Goal: Task Accomplishment & Management: Use online tool/utility

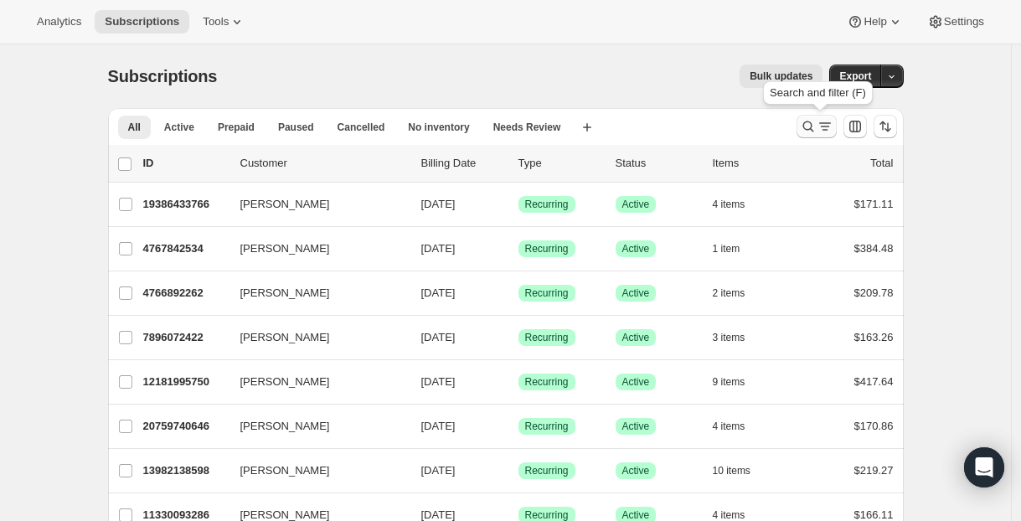
click at [816, 131] on icon "Search and filter results" at bounding box center [808, 126] width 17 height 17
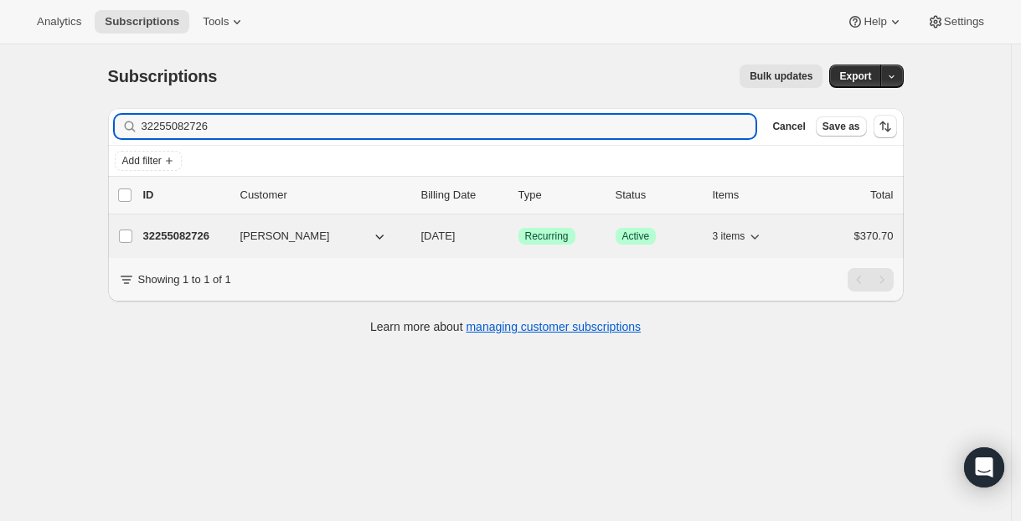
type input "32255082726"
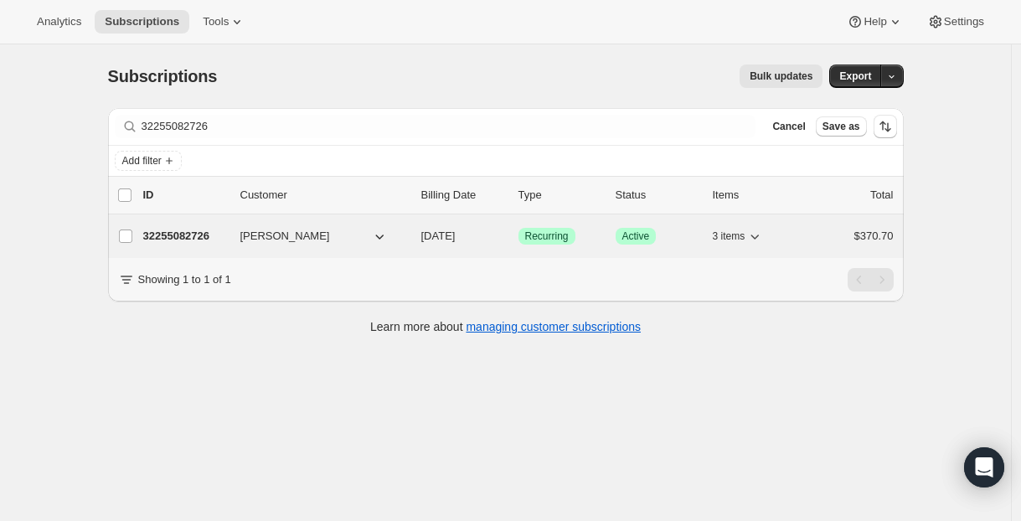
click at [260, 247] on div "32255082726 Chelsea McIsaac 09/04/2025 Success Recurring Success Active 3 items…" at bounding box center [518, 235] width 750 height 23
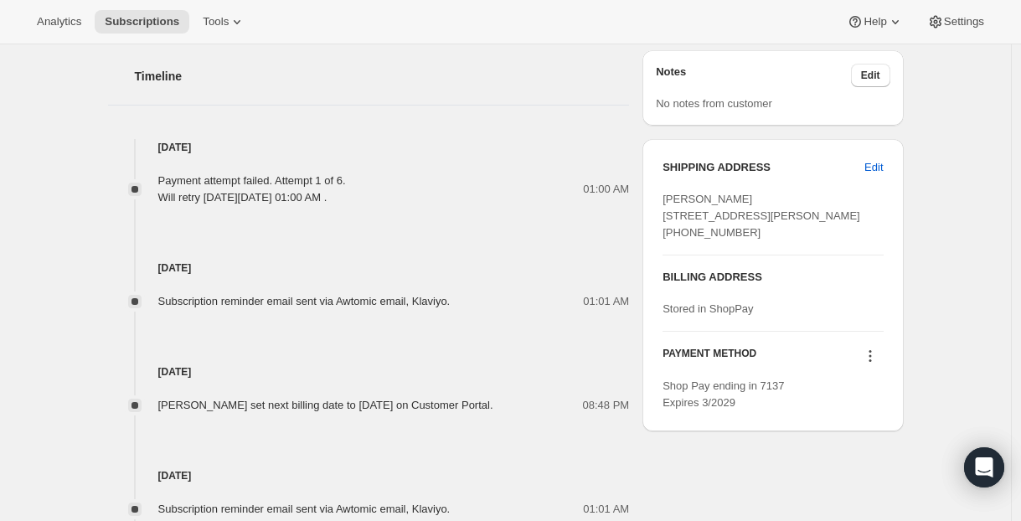
scroll to position [1039, 0]
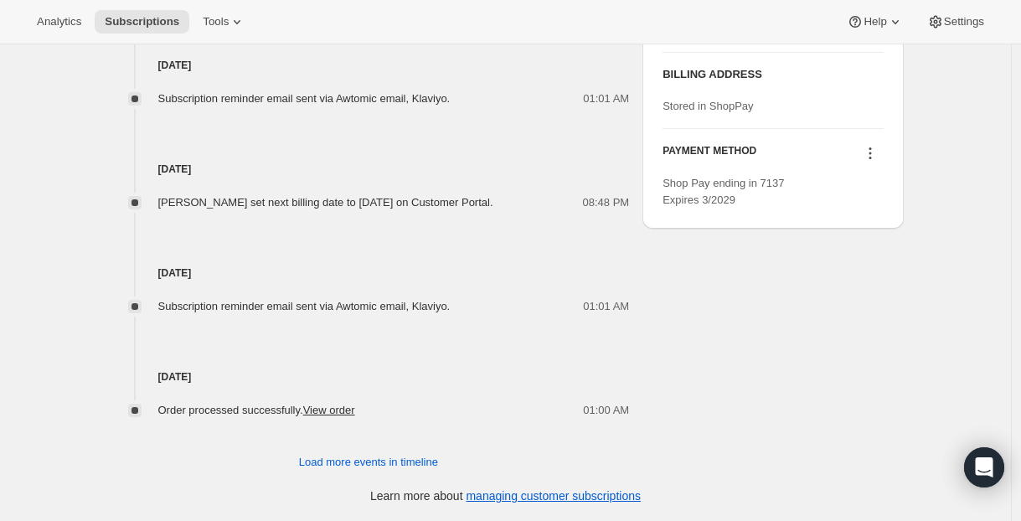
click at [883, 162] on button at bounding box center [870, 153] width 27 height 18
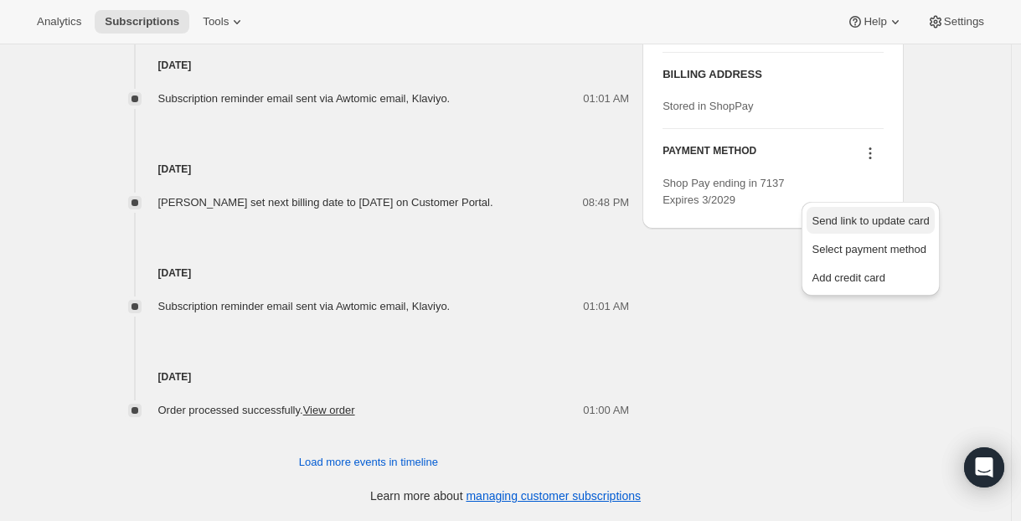
click at [901, 214] on span "Send link to update card" at bounding box center [869, 220] width 117 height 13
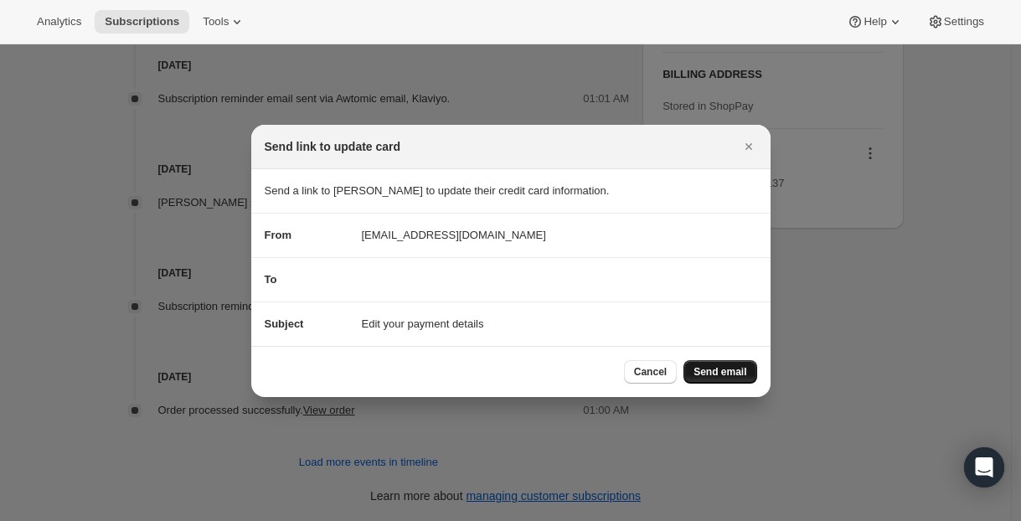
click at [720, 363] on button "Send email" at bounding box center [719, 371] width 73 height 23
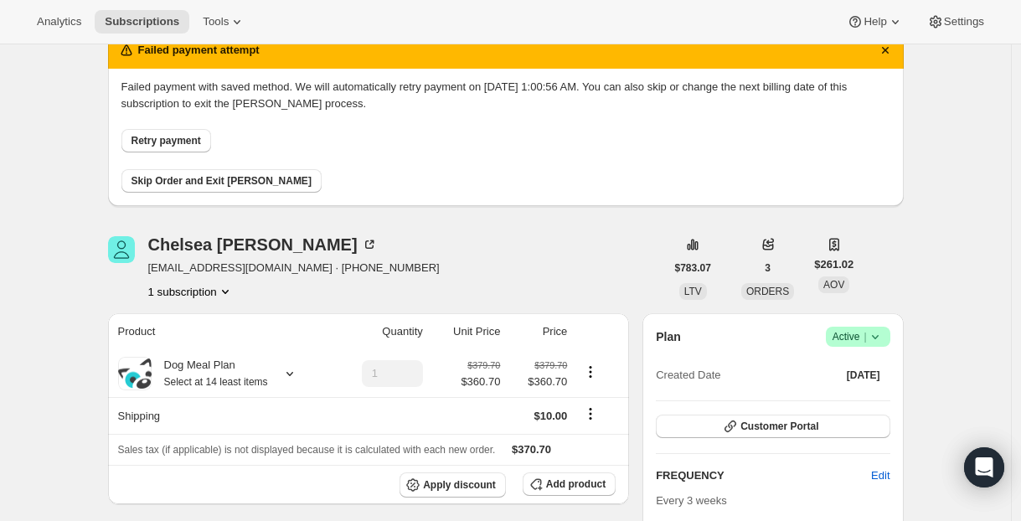
scroll to position [311, 0]
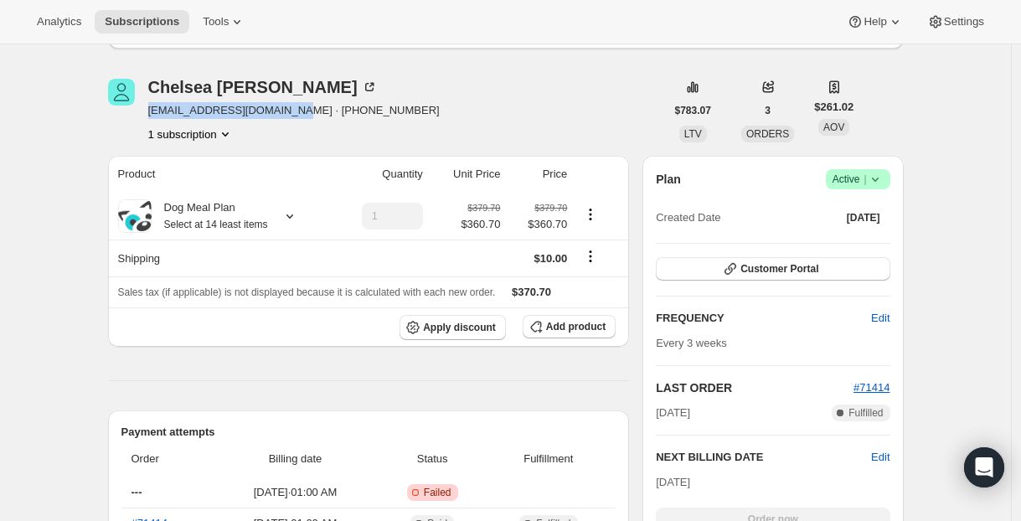
drag, startPoint x: 255, startPoint y: 118, endPoint x: 147, endPoint y: 111, distance: 107.4
click at [147, 111] on div "Chelsea McIsaac chelseamcisaac@gmail.com · +15149981891 1 subscription" at bounding box center [386, 111] width 557 height 64
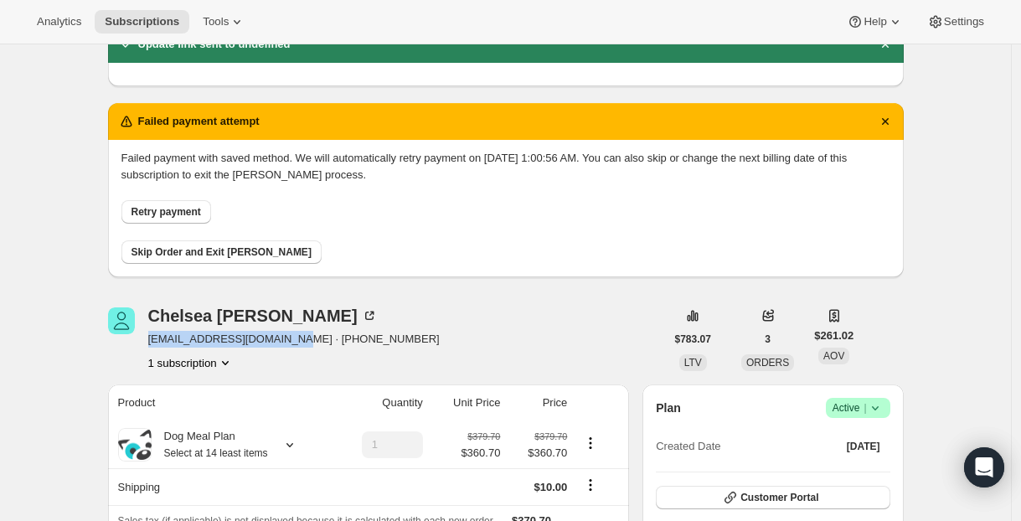
scroll to position [173, 0]
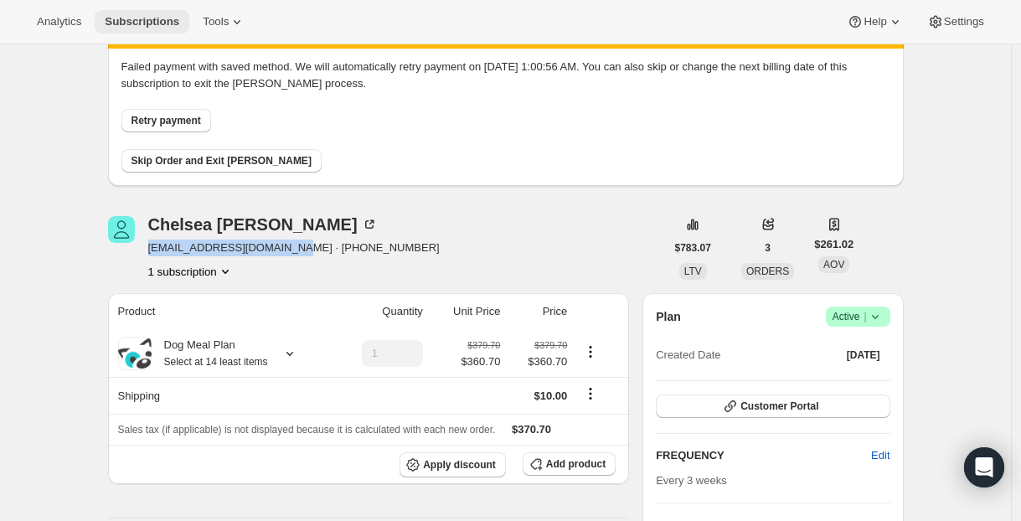
click at [139, 16] on span "Subscriptions" at bounding box center [142, 21] width 75 height 13
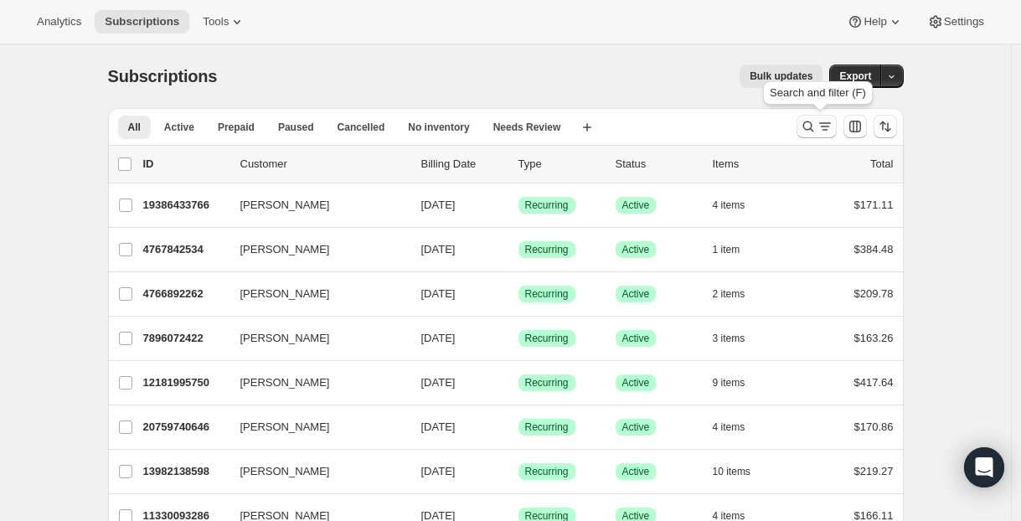
click at [805, 121] on icon "Search and filter results" at bounding box center [808, 126] width 17 height 17
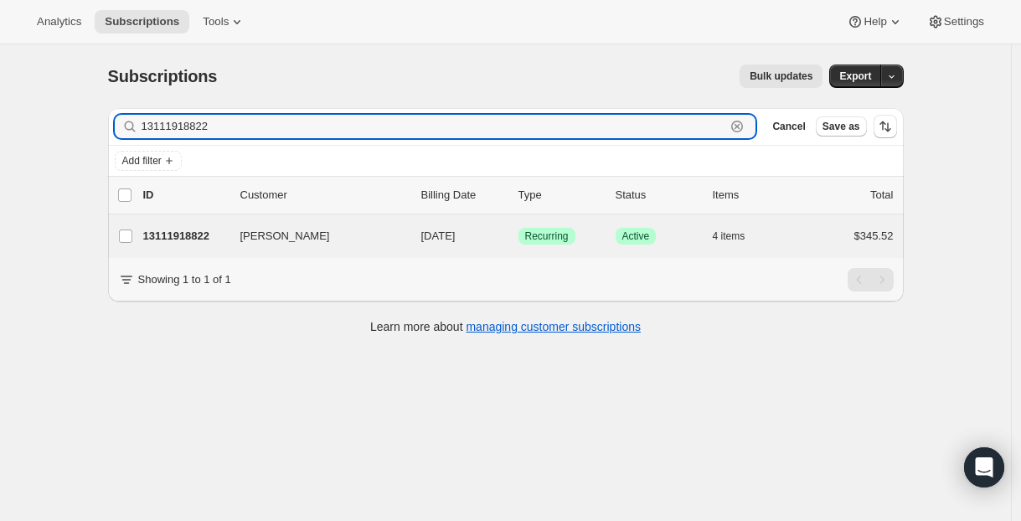
type input "13111918822"
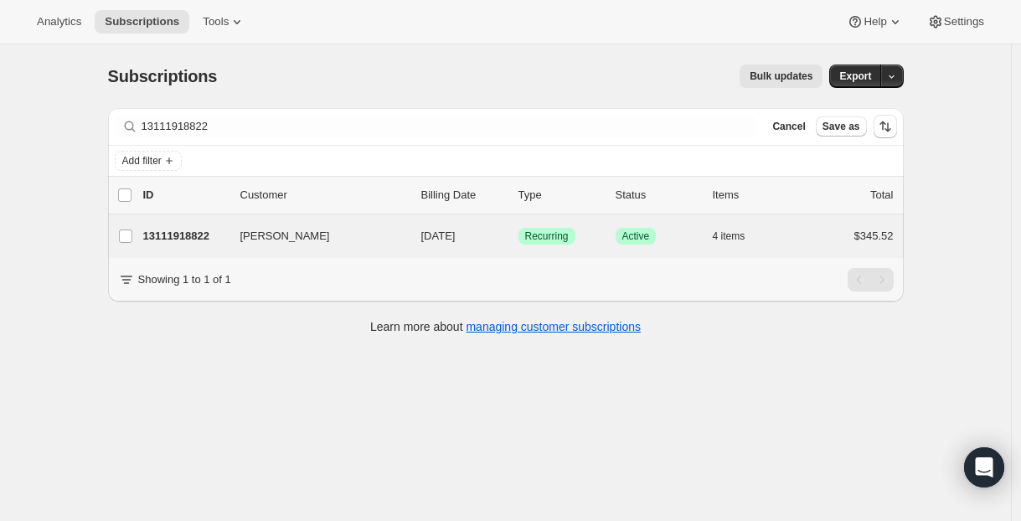
click at [275, 224] on div "Sophie Hazelton 13111918822 Sophie Hazelton 09/11/2025 Success Recurring Succes…" at bounding box center [505, 236] width 795 height 44
click at [275, 235] on span "Sophie Hazelton" at bounding box center [285, 236] width 90 height 17
click at [200, 237] on p "13111918822" at bounding box center [185, 236] width 84 height 17
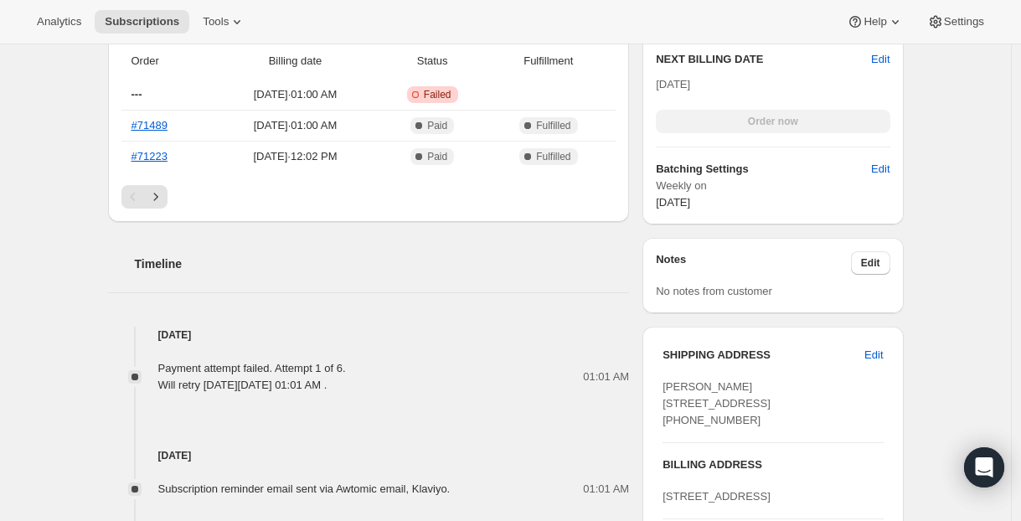
scroll to position [974, 0]
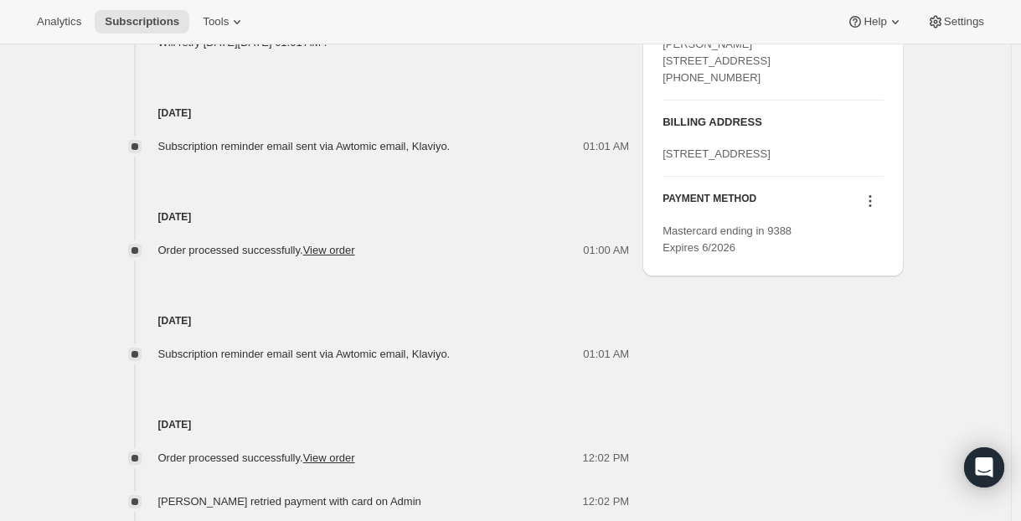
click at [869, 209] on icon at bounding box center [870, 201] width 17 height 17
click at [873, 305] on span "Send link to update card" at bounding box center [869, 302] width 117 height 13
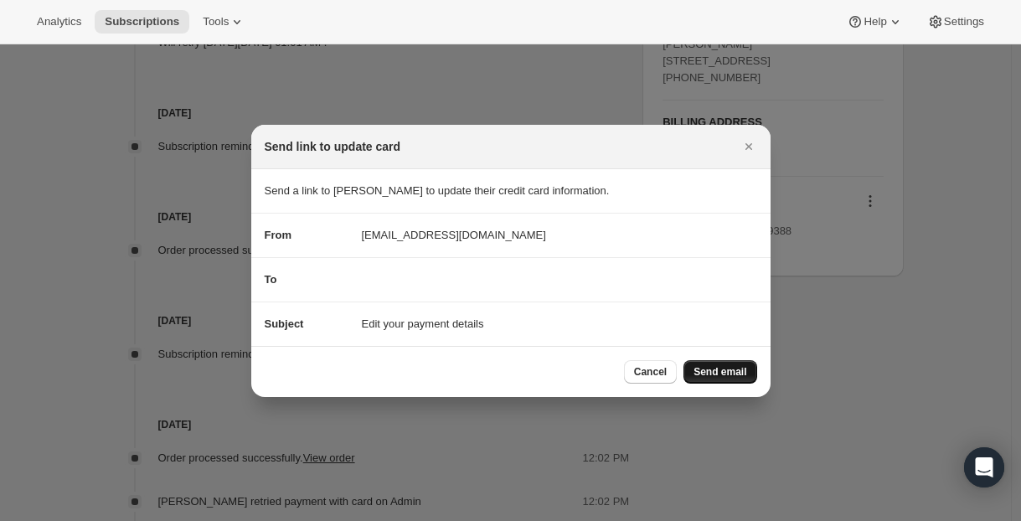
click at [744, 368] on span "Send email" at bounding box center [719, 371] width 53 height 13
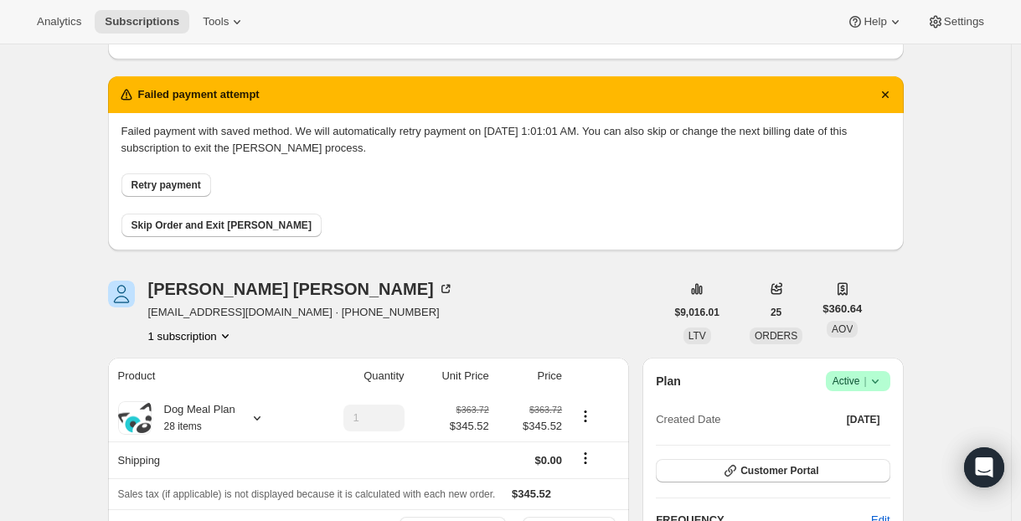
scroll to position [240, 0]
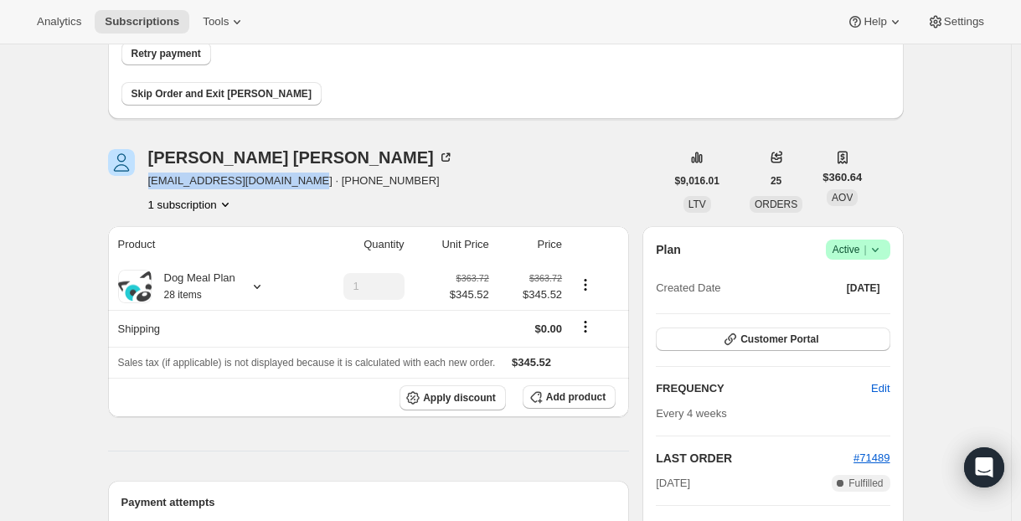
drag, startPoint x: 153, startPoint y: 181, endPoint x: 302, endPoint y: 184, distance: 149.1
click at [302, 184] on span "feleciahazelton@hotmail.com · +12894394837" at bounding box center [301, 180] width 306 height 17
copy span "feleciahazelton@hotmail.com"
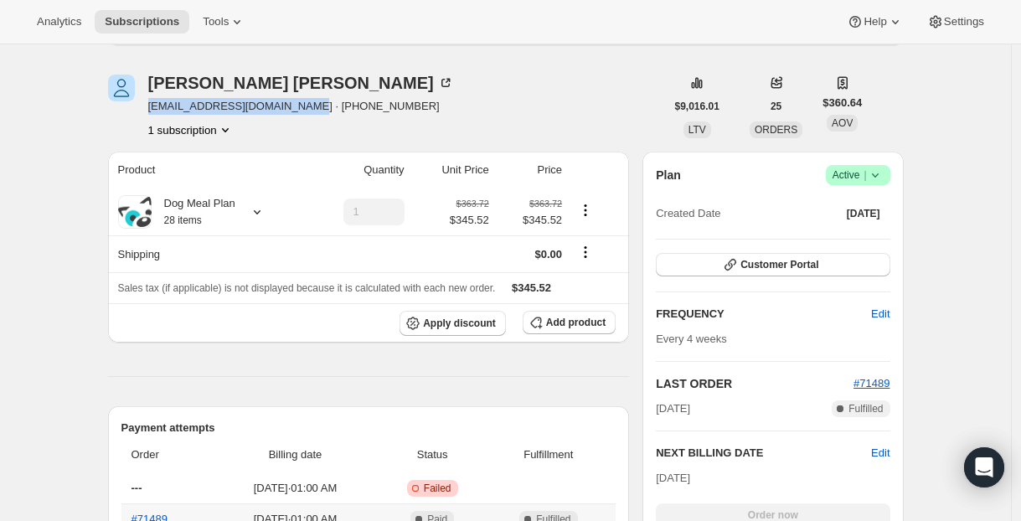
scroll to position [507, 0]
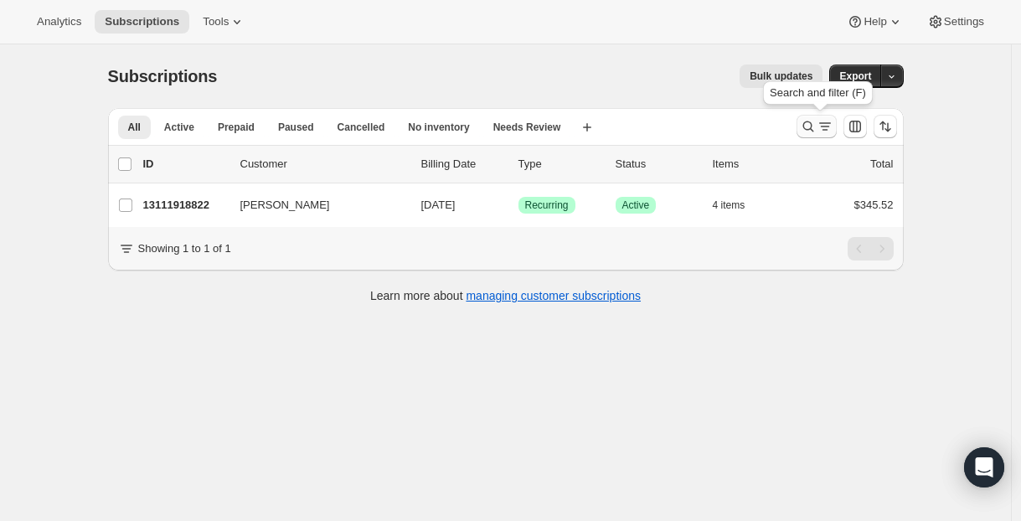
click at [811, 118] on button "Search and filter results" at bounding box center [816, 126] width 40 height 23
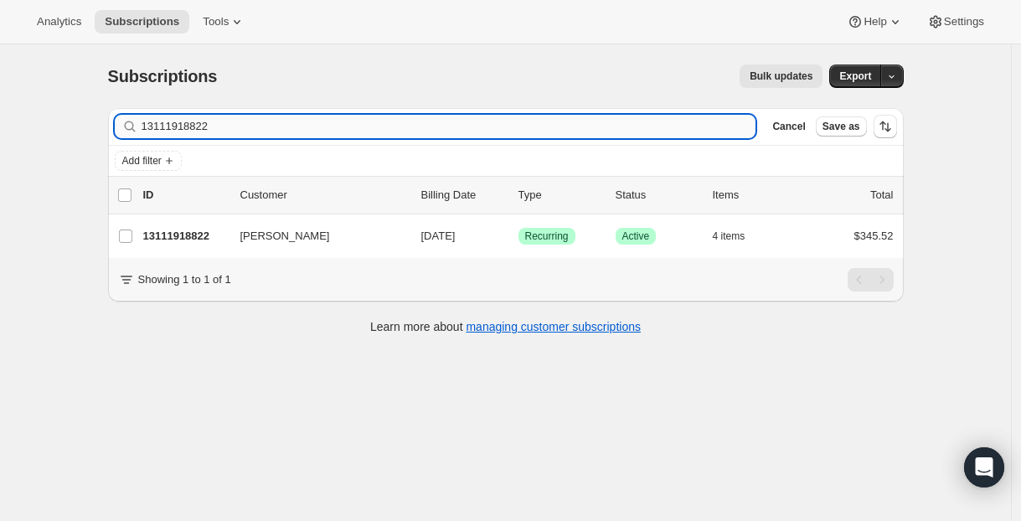
click at [241, 131] on input "13111918822" at bounding box center [449, 126] width 615 height 23
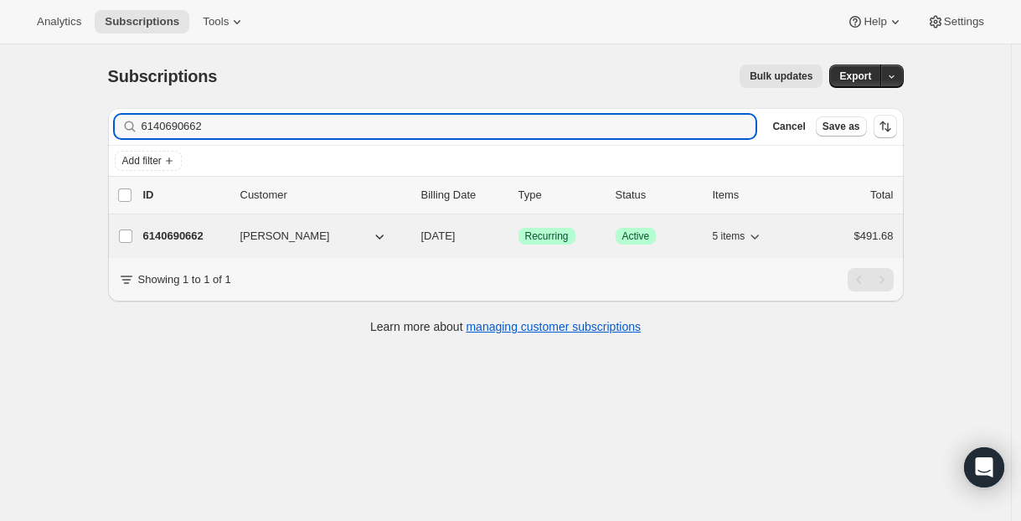
type input "6140690662"
click at [286, 239] on span "Vinil Kodanm" at bounding box center [285, 236] width 90 height 17
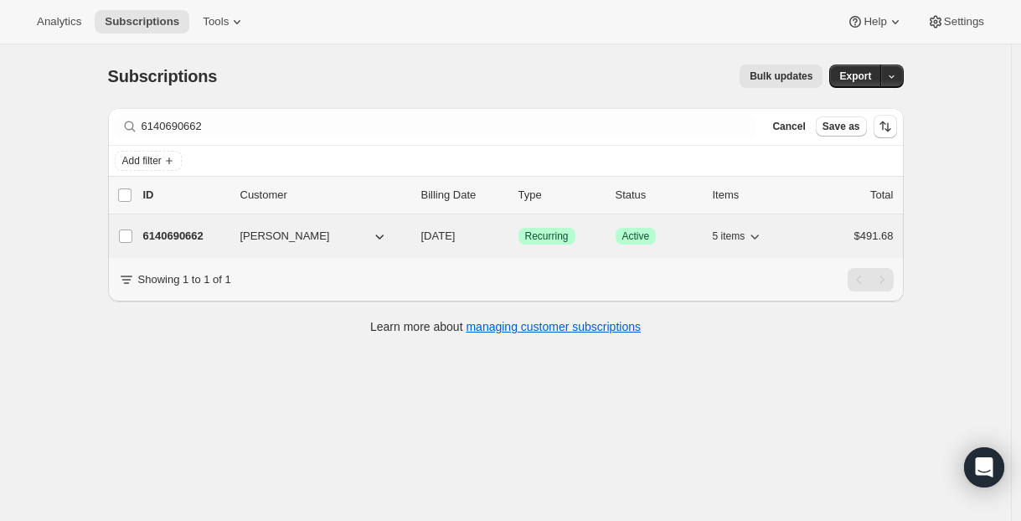
click at [198, 241] on p "6140690662" at bounding box center [185, 236] width 84 height 17
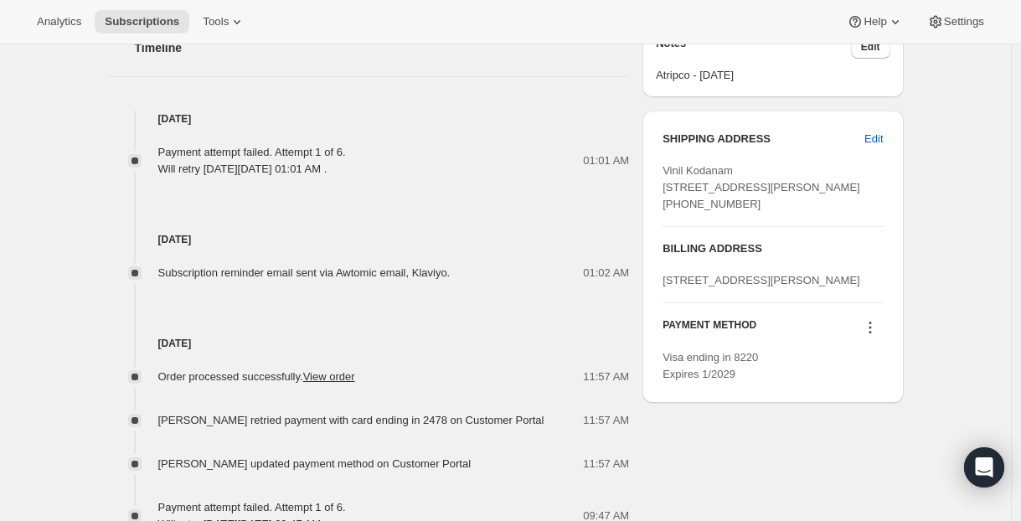
scroll to position [957, 0]
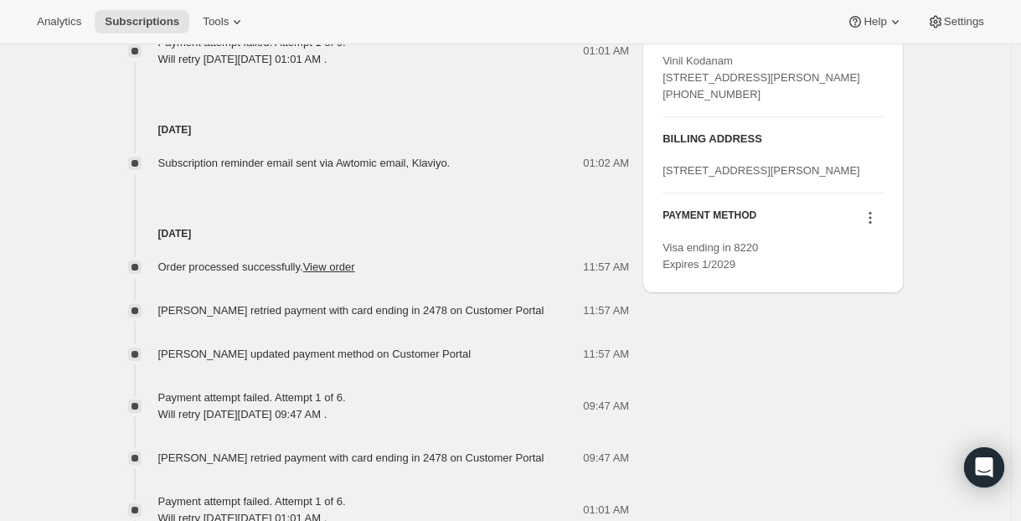
click at [872, 226] on icon at bounding box center [870, 217] width 17 height 17
click at [841, 333] on span "Send link to update card" at bounding box center [869, 335] width 117 height 13
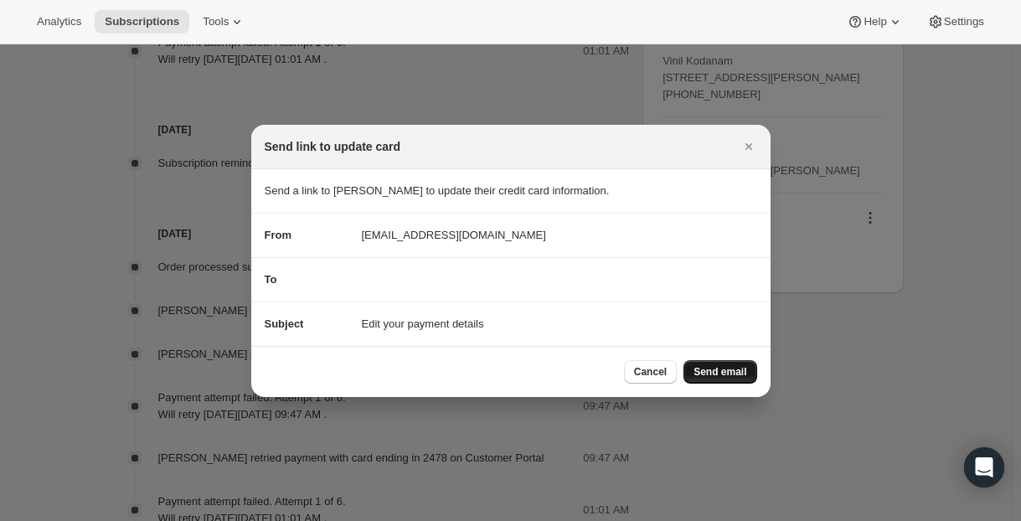
click at [723, 372] on span "Send email" at bounding box center [719, 371] width 53 height 13
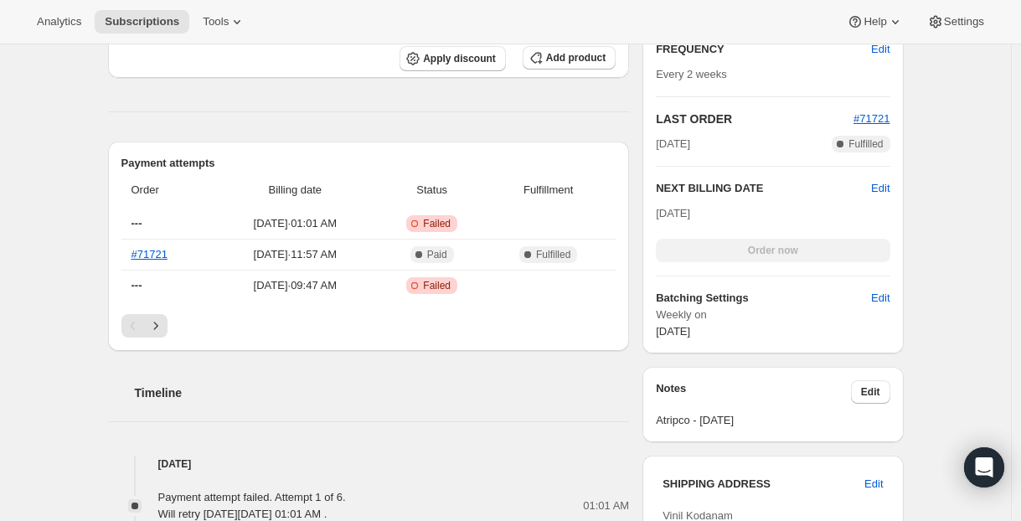
scroll to position [241, 0]
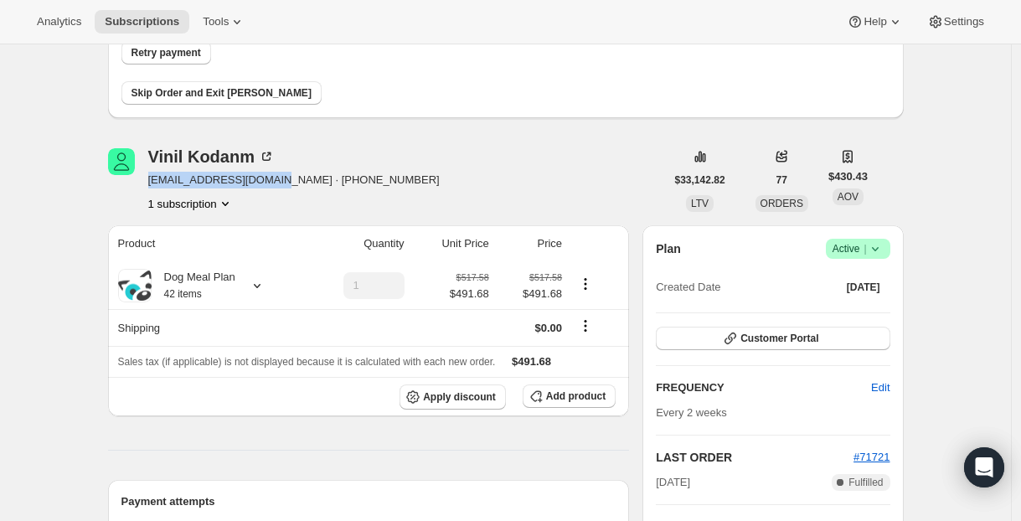
drag, startPoint x: 282, startPoint y: 181, endPoint x: 150, endPoint y: 185, distance: 132.4
click at [150, 185] on div "Vinil Kodanm vinilkodanam@gmail.com · +14379999699 1 subscription" at bounding box center [386, 180] width 557 height 64
copy span "vinilkodanam@gmail.com"
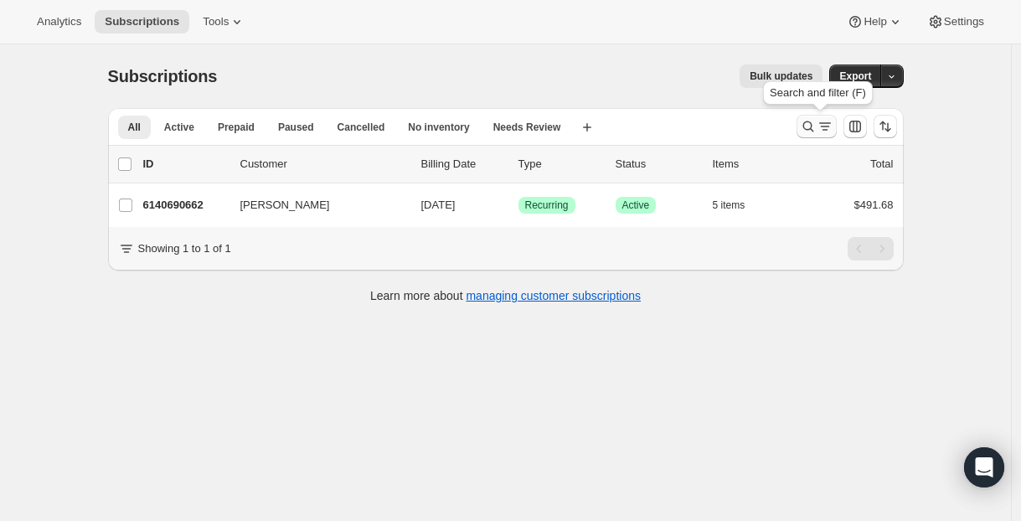
click at [816, 126] on icon "Search and filter results" at bounding box center [808, 126] width 17 height 17
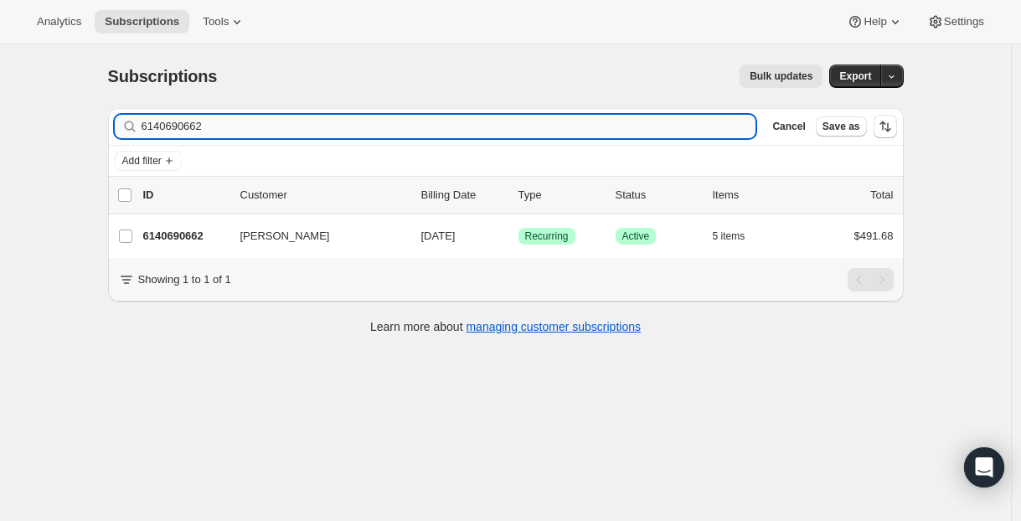
click at [339, 136] on input "6140690662" at bounding box center [449, 126] width 615 height 23
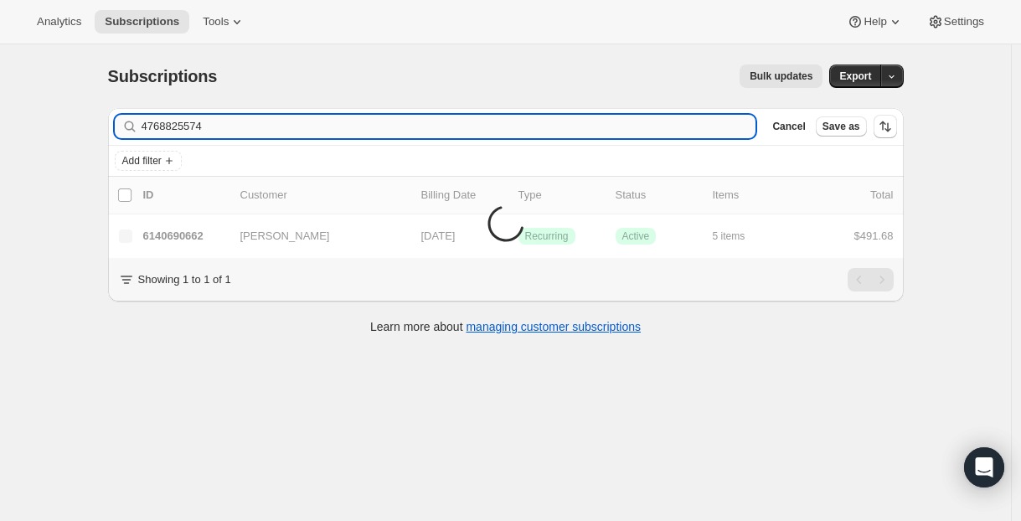
type input "4768825574"
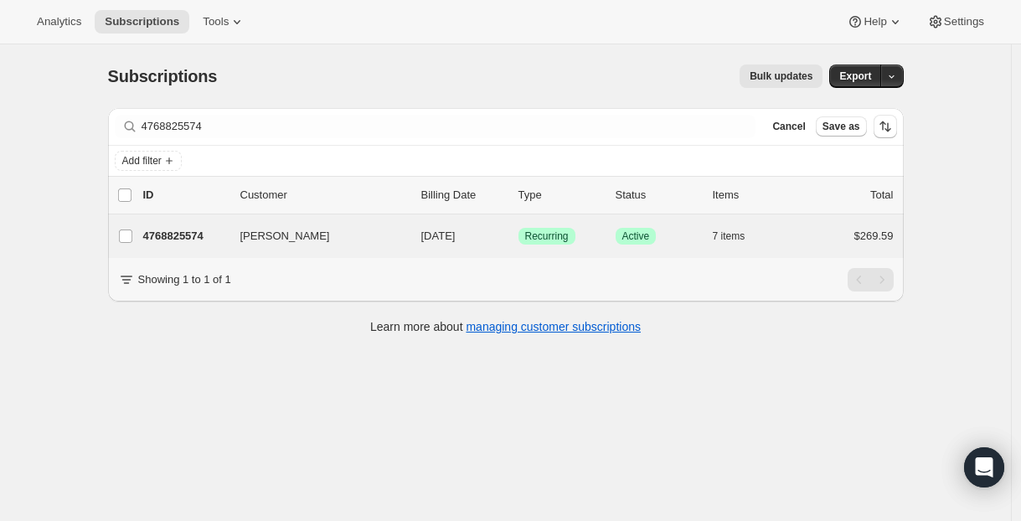
click at [294, 251] on div "Brandie Seward 4768825574 Brandie Seward 09/11/2025 Success Recurring Success A…" at bounding box center [505, 236] width 795 height 44
click at [211, 229] on p "4768825574" at bounding box center [185, 236] width 84 height 17
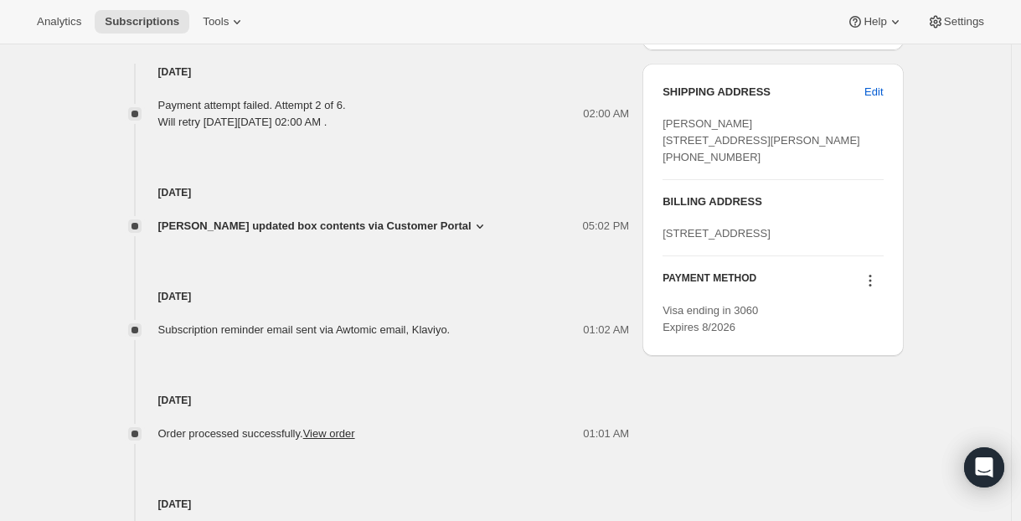
scroll to position [1022, 0]
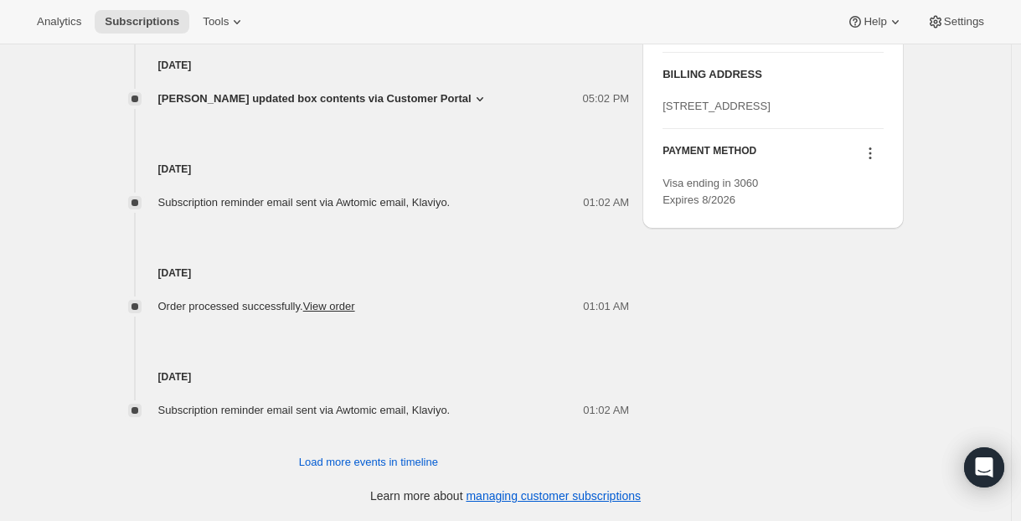
click at [871, 155] on icon at bounding box center [869, 153] width 3 height 3
click at [897, 265] on span "Send link to update card" at bounding box center [869, 271] width 117 height 13
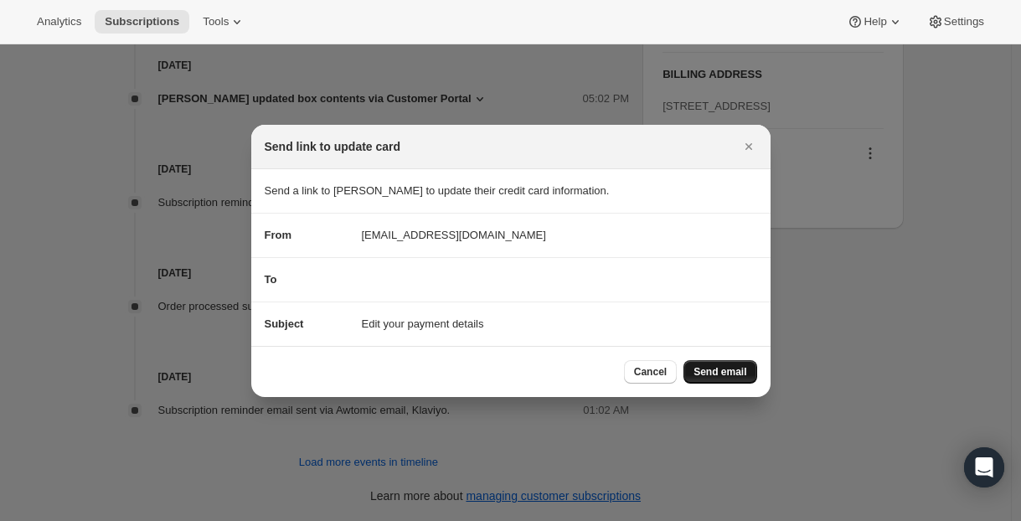
click at [738, 373] on span "Send email" at bounding box center [719, 371] width 53 height 13
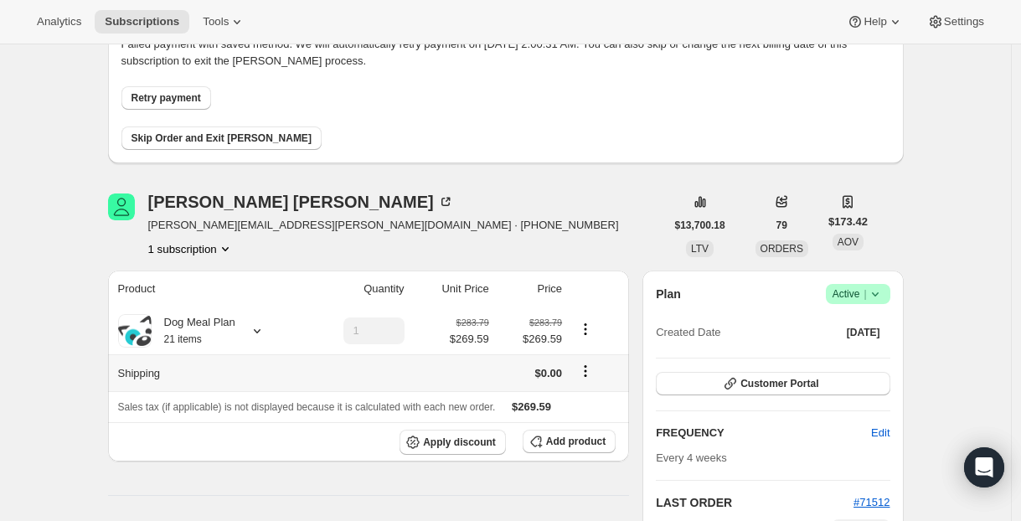
scroll to position [0, 0]
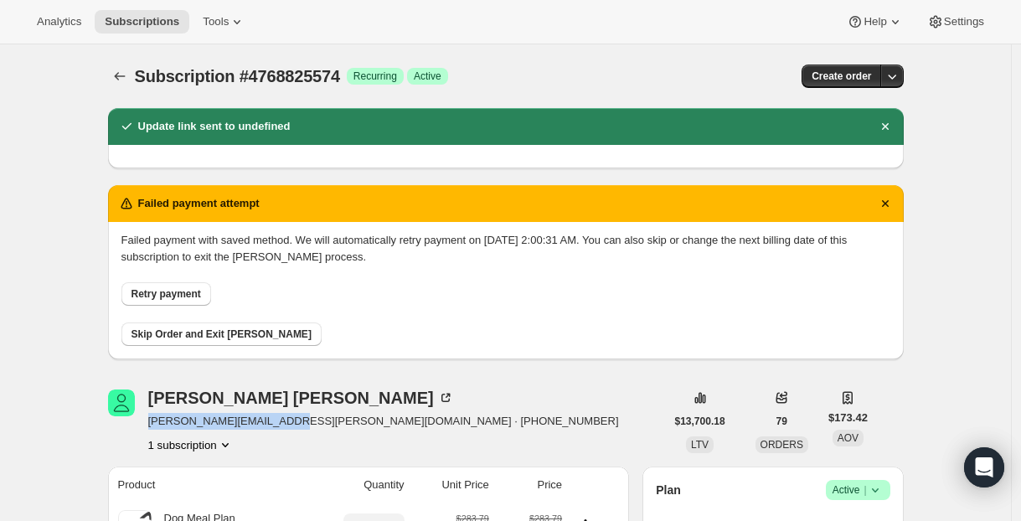
drag, startPoint x: 296, startPoint y: 423, endPoint x: 153, endPoint y: 420, distance: 143.2
click at [153, 420] on span "brandie.seward@yahoo.com · +16476376197" at bounding box center [383, 421] width 471 height 17
copy span "brandie.seward@yahoo.com"
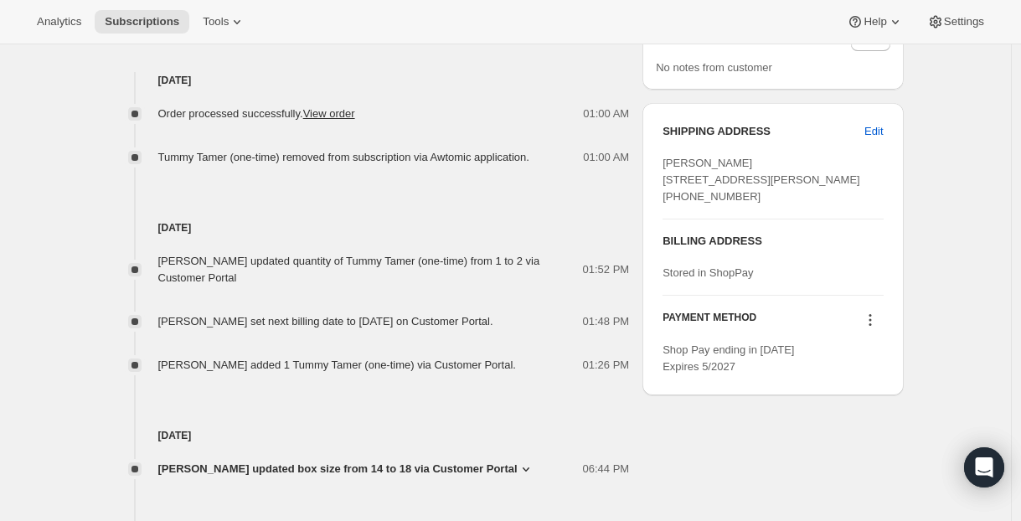
scroll to position [792, 0]
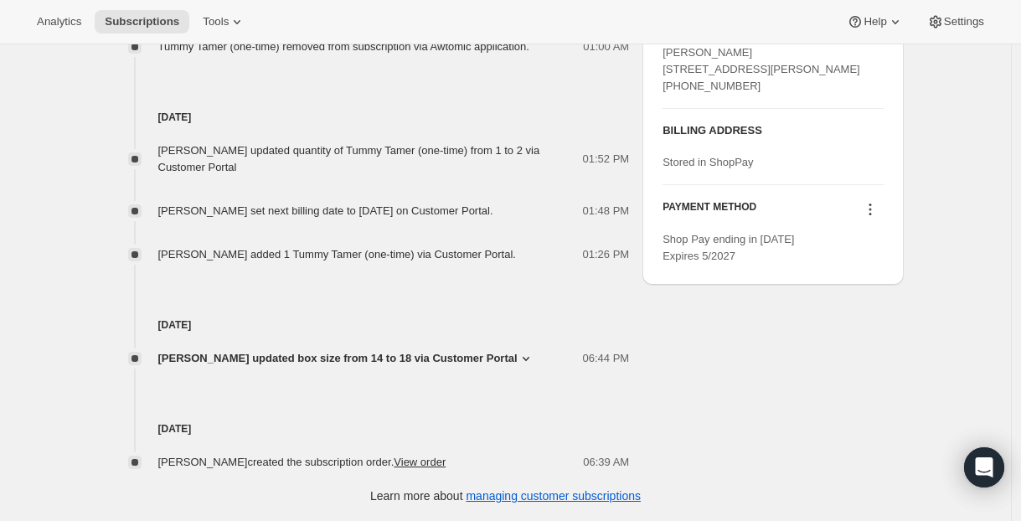
click at [438, 465] on link "View order" at bounding box center [420, 461] width 52 height 13
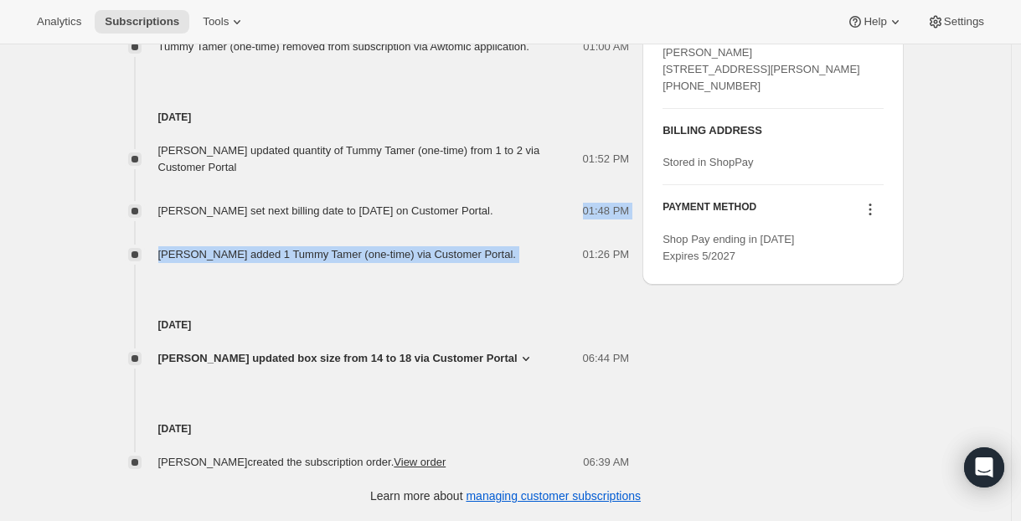
drag, startPoint x: 585, startPoint y: 201, endPoint x: 617, endPoint y: 234, distance: 45.6
click at [617, 234] on div "[PERSON_NAME] updated quantity of Tummy Tamer (one-time) from 1 to 2 via Custom…" at bounding box center [369, 194] width 522 height 137
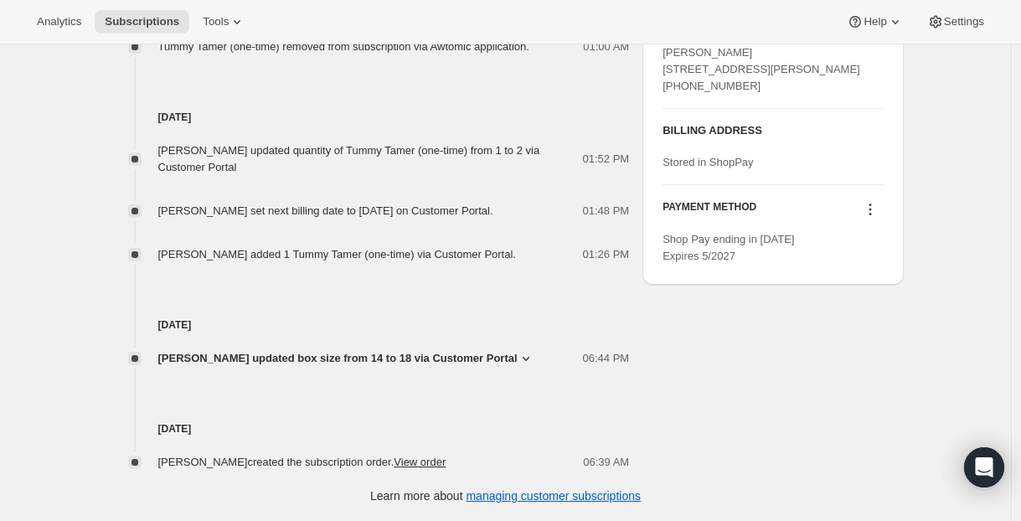
click at [347, 203] on div "[PERSON_NAME] set next billing date to [DATE] on Customer Portal." at bounding box center [330, 211] width 345 height 17
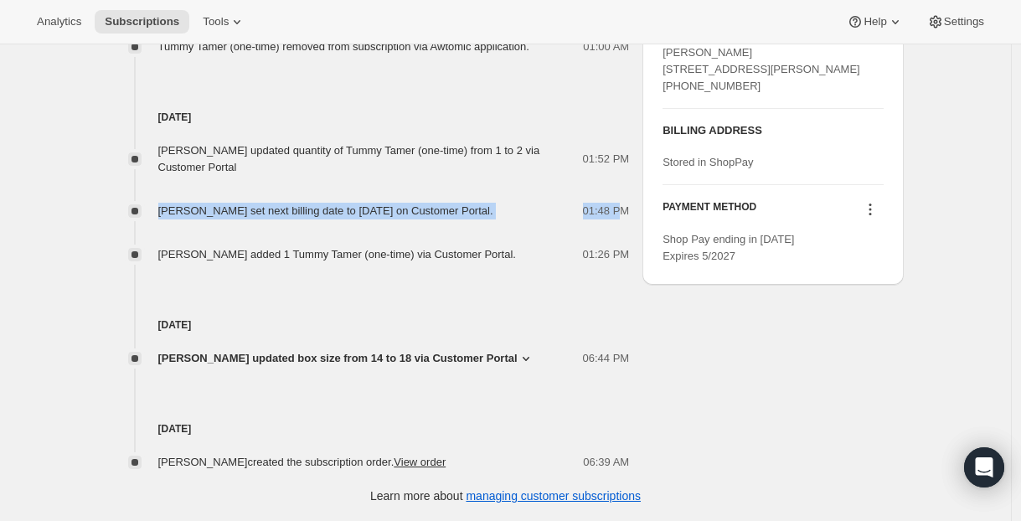
drag, startPoint x: 218, startPoint y: 206, endPoint x: 626, endPoint y: 208, distance: 408.6
click at [626, 208] on div "[PERSON_NAME] set next billing date to [DATE] on Customer Portal. 01:48 PM" at bounding box center [369, 211] width 522 height 17
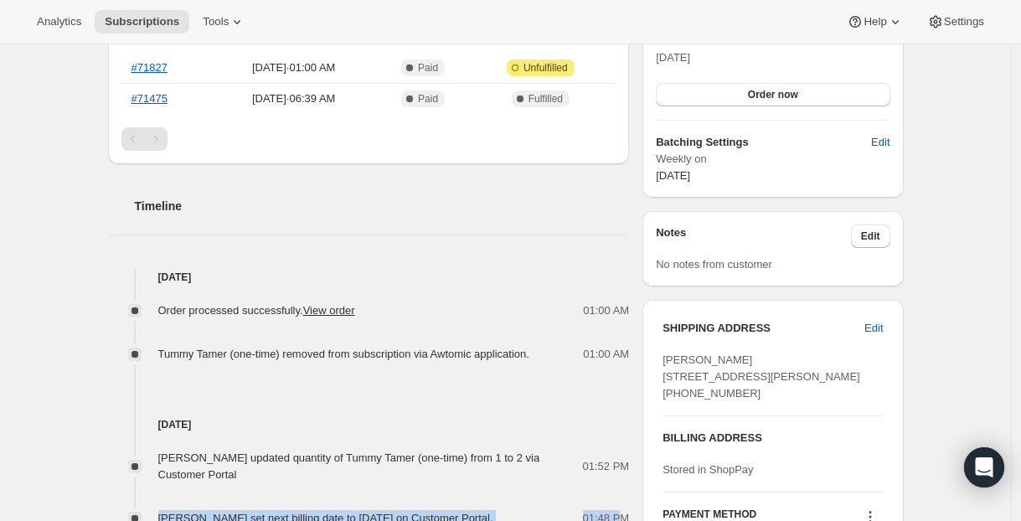
scroll to position [320, 0]
